Goal: Information Seeking & Learning: Learn about a topic

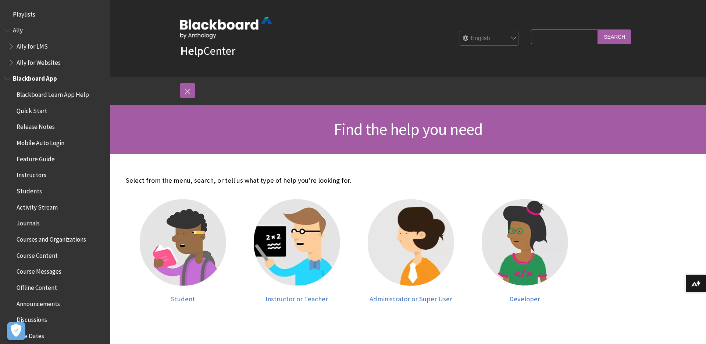
click at [10, 79] on span "Book outline for Blackboard App Help" at bounding box center [8, 76] width 8 height 9
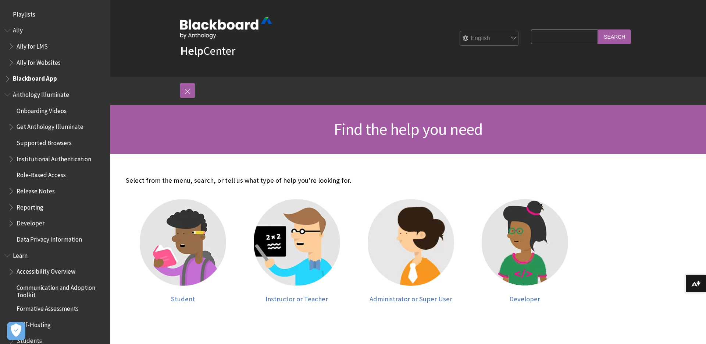
click at [11, 93] on span "Book outline for Anthology Illuminate" at bounding box center [8, 92] width 8 height 9
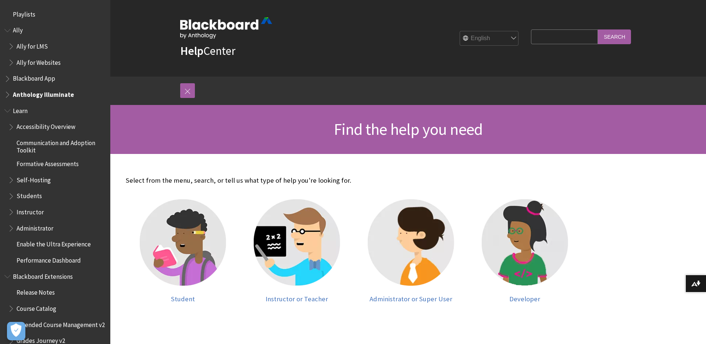
click at [6, 110] on span "Book outline for Blackboard Learn Help" at bounding box center [8, 108] width 8 height 9
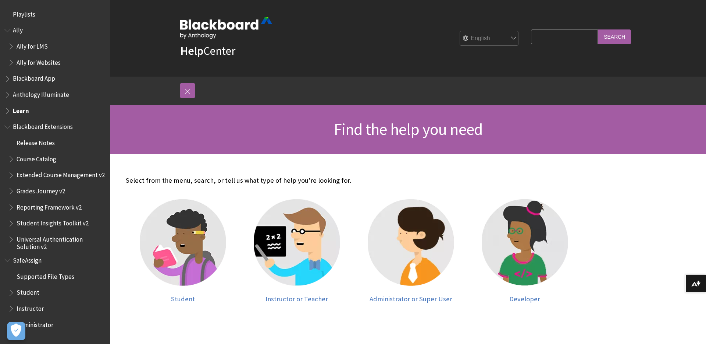
click at [6, 110] on span "Book outline for Blackboard Learn Help" at bounding box center [8, 108] width 8 height 9
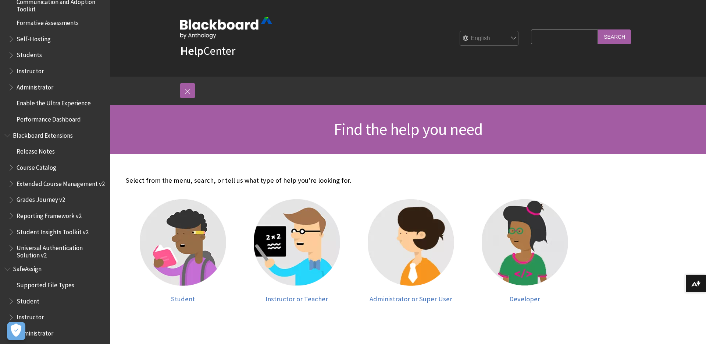
scroll to position [144, 0]
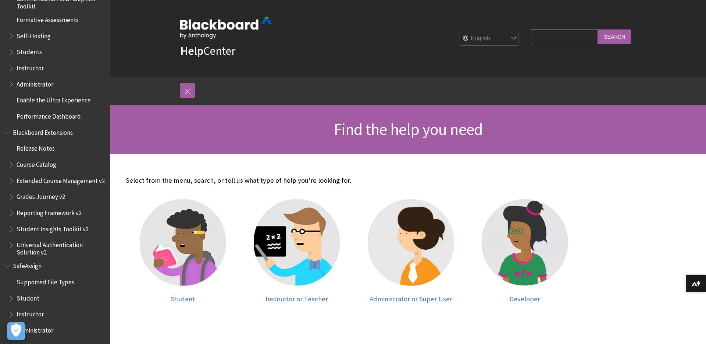
click at [10, 84] on span "Book outline for Blackboard Learn Help" at bounding box center [12, 82] width 8 height 9
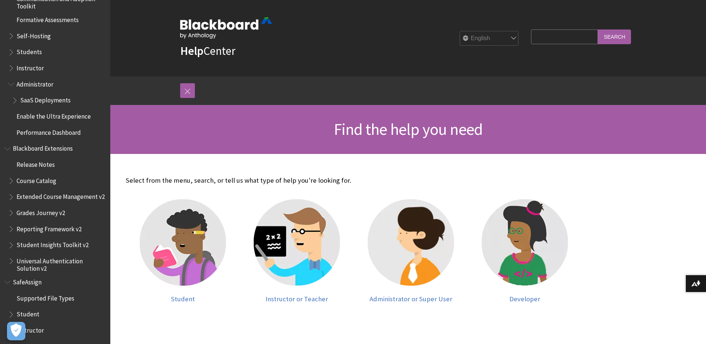
click at [14, 100] on span "Book outline for Blackboard Learn Help" at bounding box center [16, 98] width 8 height 9
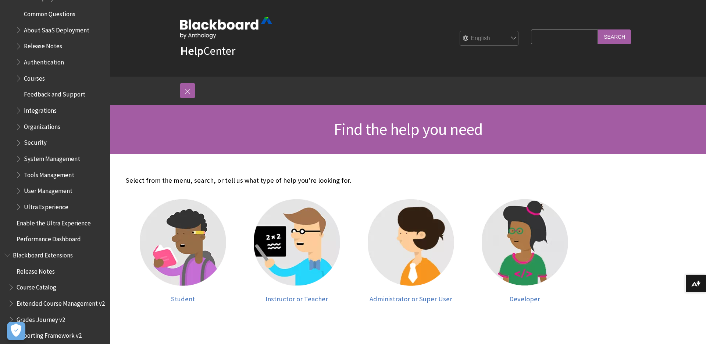
scroll to position [250, 0]
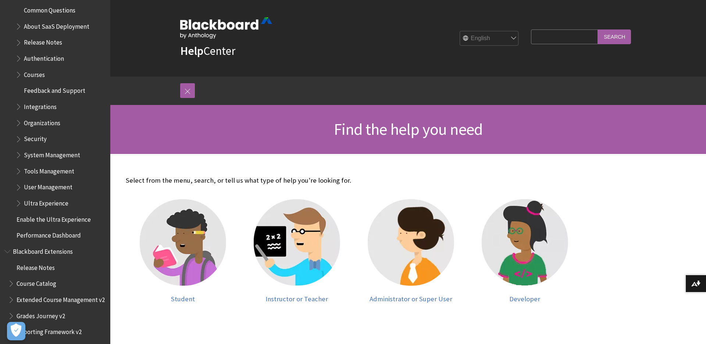
click at [19, 106] on span "Book outline for Blackboard Learn Help" at bounding box center [19, 104] width 8 height 9
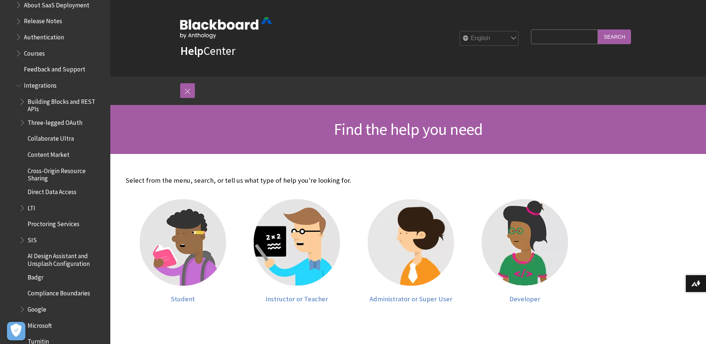
scroll to position [271, 0]
click at [519, 40] on select "English عربية Català Cymraeg Deutsch Español Suomi Français עברית Italiano 日本語 …" at bounding box center [489, 38] width 59 height 15
click at [555, 39] on input "Search Query" at bounding box center [564, 36] width 67 height 14
type input "Video Studio"
click at [598, 29] on input "Search" at bounding box center [614, 36] width 33 height 14
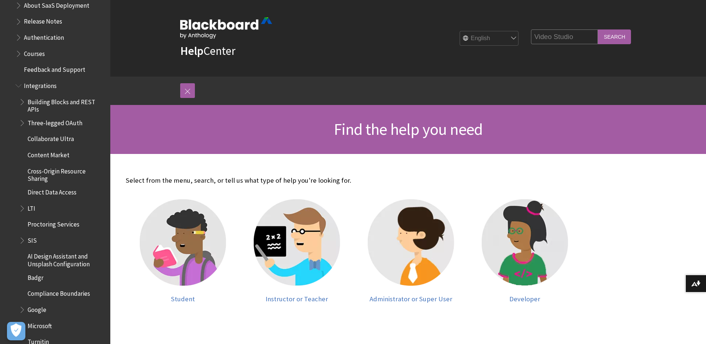
click at [615, 38] on input "Search" at bounding box center [614, 36] width 33 height 14
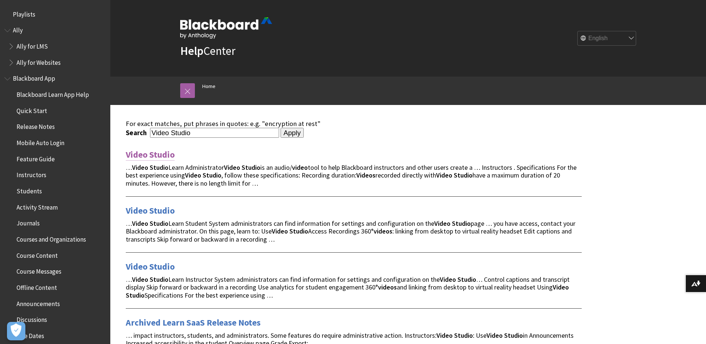
click at [166, 153] on link "Video Studio" at bounding box center [150, 155] width 49 height 12
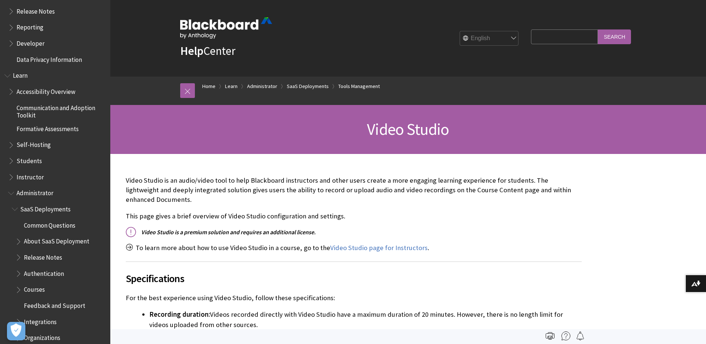
scroll to position [567, 0]
click at [11, 175] on span "Book outline for Blackboard Learn Help" at bounding box center [12, 173] width 8 height 9
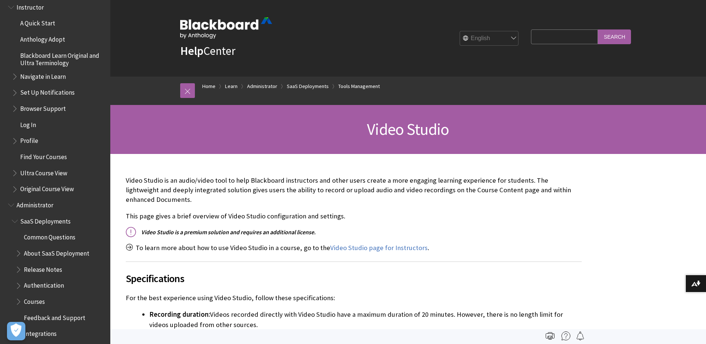
scroll to position [736, 0]
click at [17, 171] on span "Book outline for Blackboard Learn Help" at bounding box center [16, 169] width 8 height 9
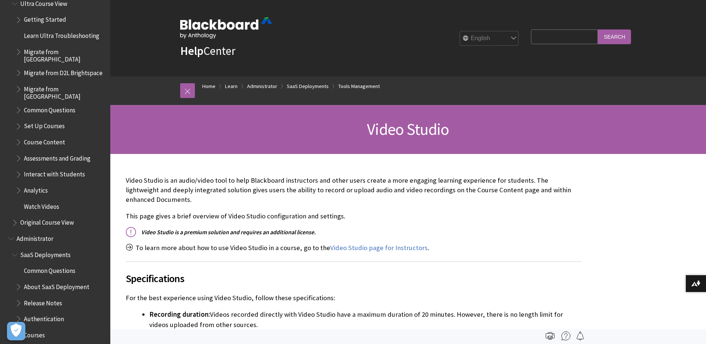
scroll to position [897, 0]
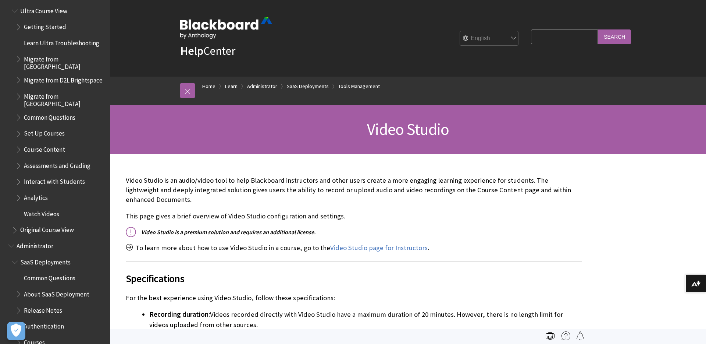
click at [17, 143] on span "Book outline for Blackboard Learn Help" at bounding box center [19, 147] width 8 height 9
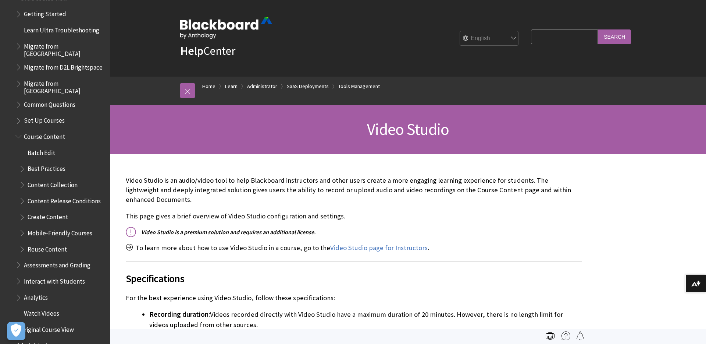
scroll to position [911, 0]
click at [22, 209] on span "Book outline for Blackboard Learn Help" at bounding box center [23, 213] width 8 height 9
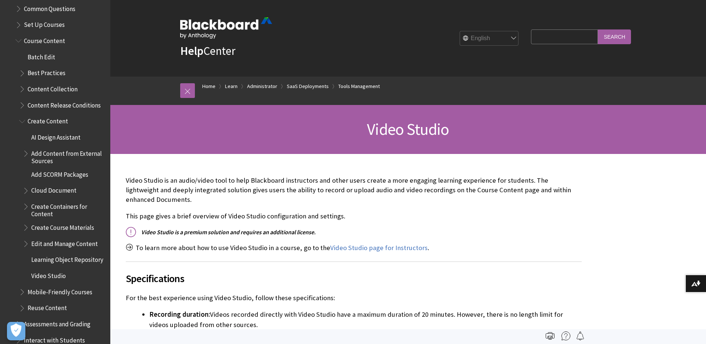
scroll to position [1011, 0]
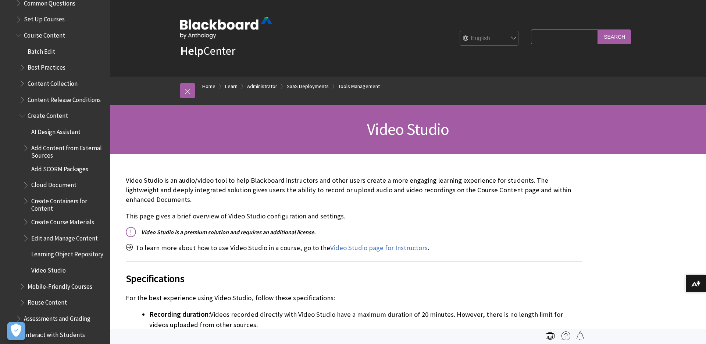
click at [49, 264] on span "Video Studio" at bounding box center [48, 269] width 35 height 10
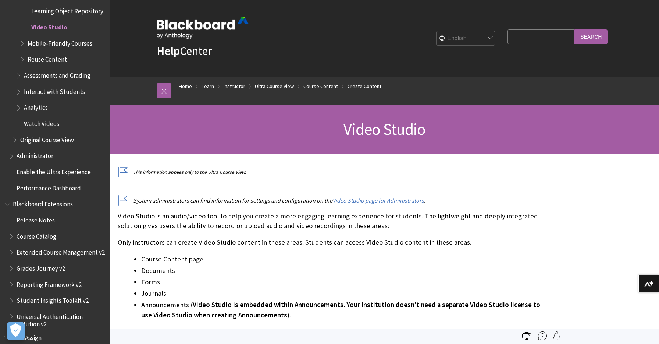
scroll to position [1253, 0]
